Goal: Find specific page/section: Find specific page/section

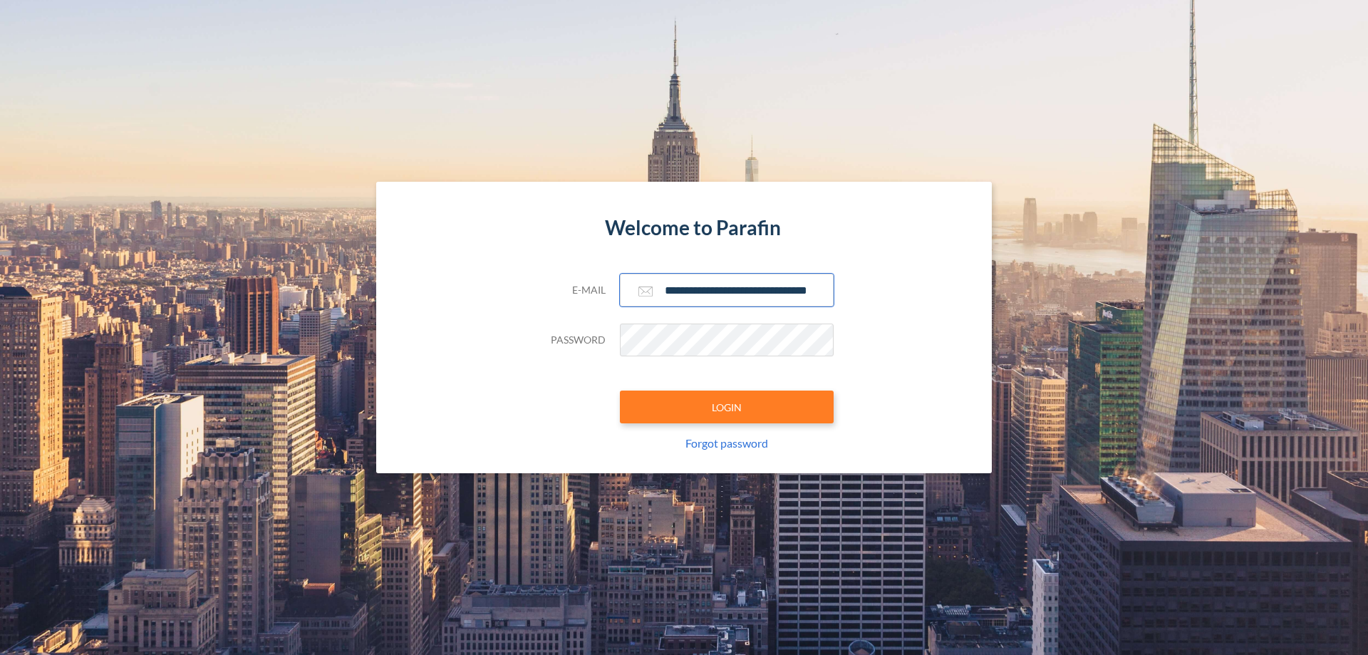
type input "**********"
click at [727, 407] on button "LOGIN" at bounding box center [727, 406] width 214 height 33
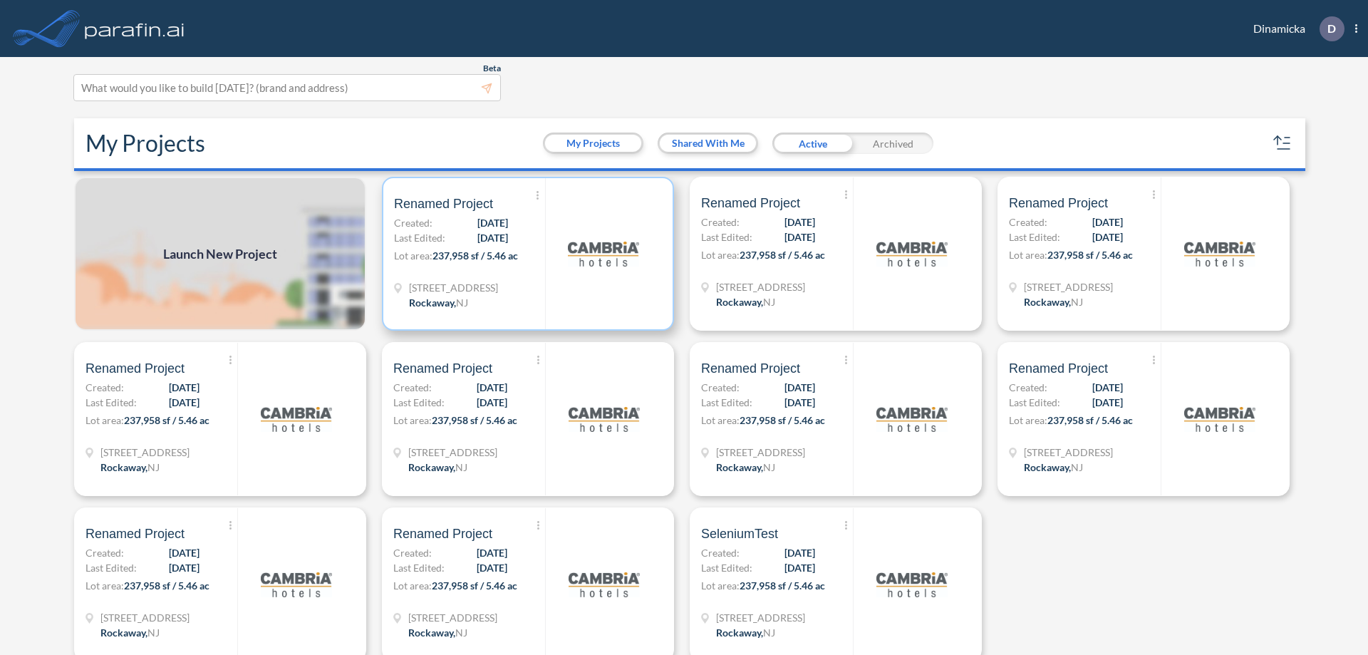
scroll to position [4, 0]
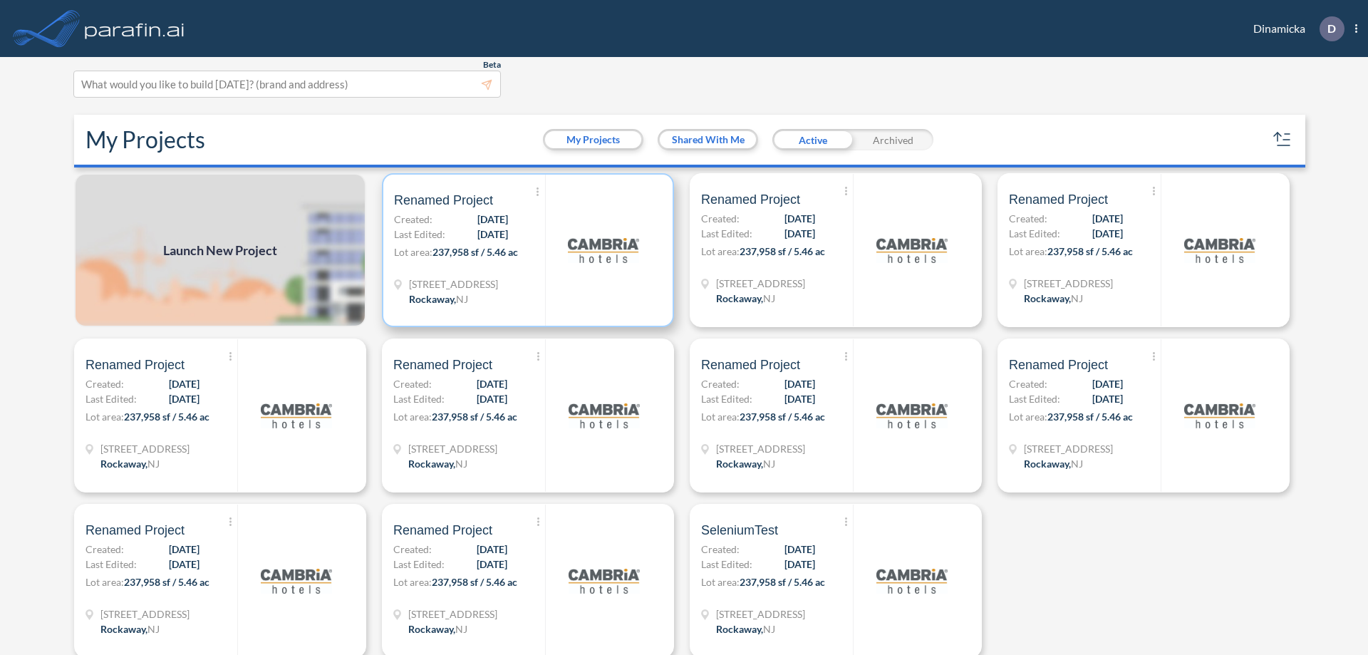
click at [525, 250] on p "Lot area: 237,958 sf / 5.46 ac" at bounding box center [469, 254] width 151 height 21
